Goal: Task Accomplishment & Management: Manage account settings

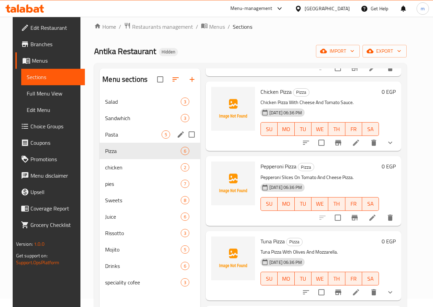
scroll to position [69, 0]
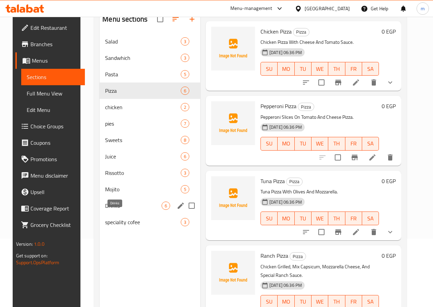
click at [120, 210] on span "Drinks" at bounding box center [133, 206] width 57 height 8
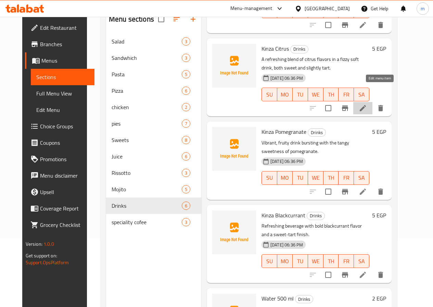
click at [367, 104] on icon at bounding box center [363, 108] width 8 height 8
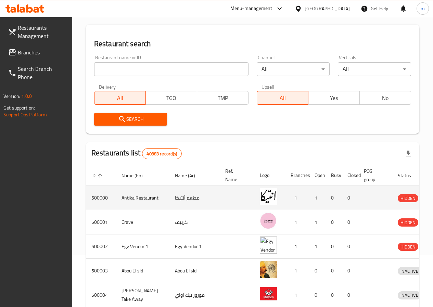
scroll to position [69, 0]
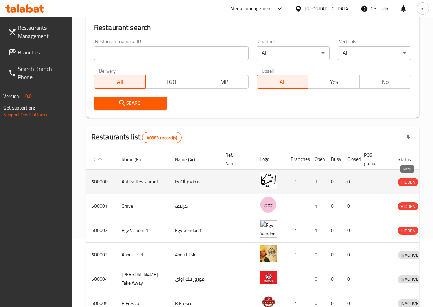
click at [435, 181] on icon "enhanced table" at bounding box center [439, 183] width 8 height 6
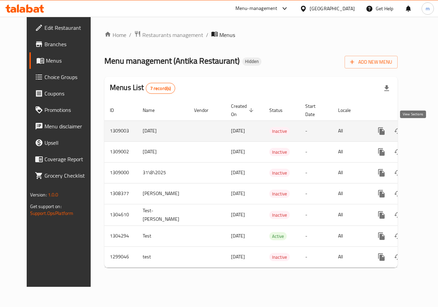
click at [423, 135] on link "enhanced table" at bounding box center [431, 131] width 16 height 16
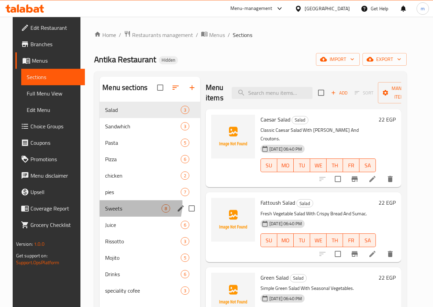
click at [114, 214] on div "Sweets 8" at bounding box center [150, 208] width 101 height 16
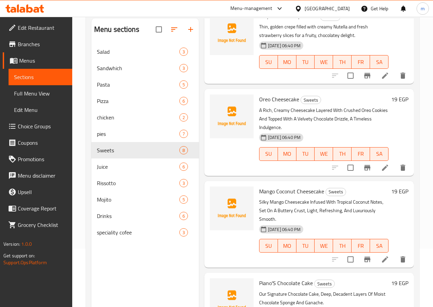
scroll to position [96, 0]
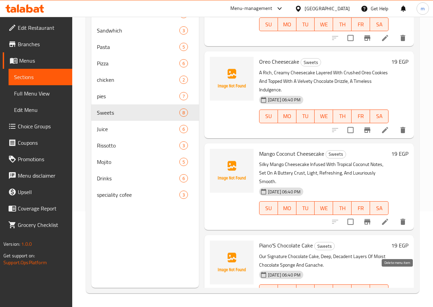
click at [384, 301] on icon at bounding box center [385, 305] width 8 height 8
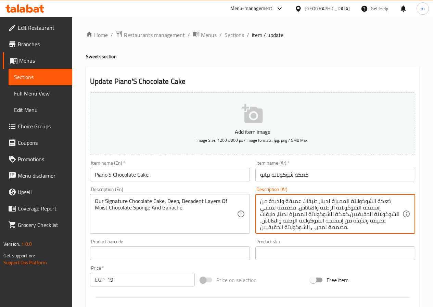
click at [388, 218] on textarea "كعكة الشوكولاتة المميزة لدينا، طبقات عميقة ولذيذة من إسفنجة الشوكولاتة الرطبة و…" at bounding box center [331, 214] width 142 height 33
click at [388, 217] on textarea "كعكة الشوكولاتة المميزة لدينا، طبقات عميقة ولذيذة من إسفنجة الشوكولاتة الرطبة و…" at bounding box center [331, 214] width 142 height 33
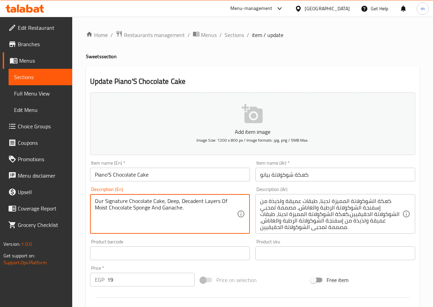
click at [199, 207] on textarea "Our Signature Chocolate Cake, Deep, Decadent Layers Of Moist Chocolate Sponge A…" at bounding box center [166, 214] width 142 height 33
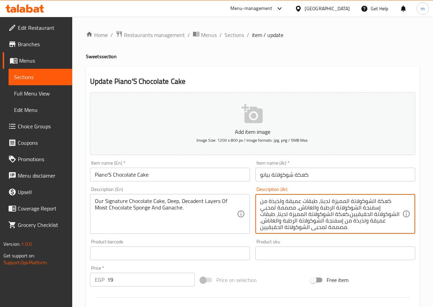
paste textarea
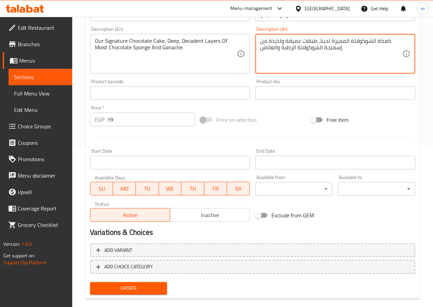
scroll to position [171, 0]
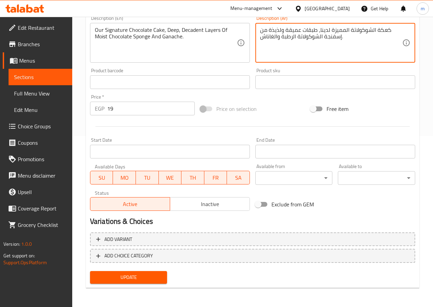
type textarea "كعكة الشوكولاتة المميزة لدينا، طبقات عميقة ولذيذة من إسفنجة الشوكولاتة الرطبة و…"
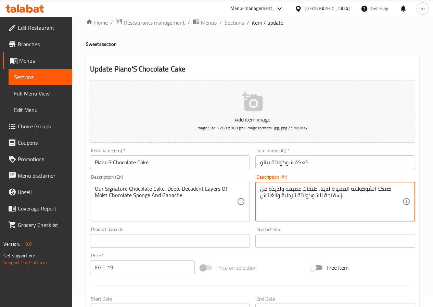
scroll to position [0, 0]
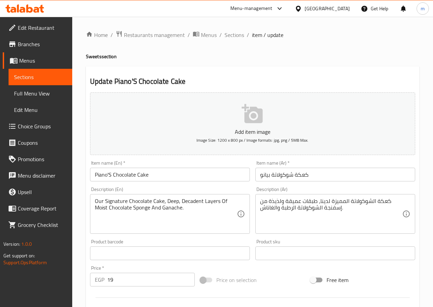
click at [35, 9] on icon at bounding box center [37, 10] width 6 height 6
